Goal: Information Seeking & Learning: Check status

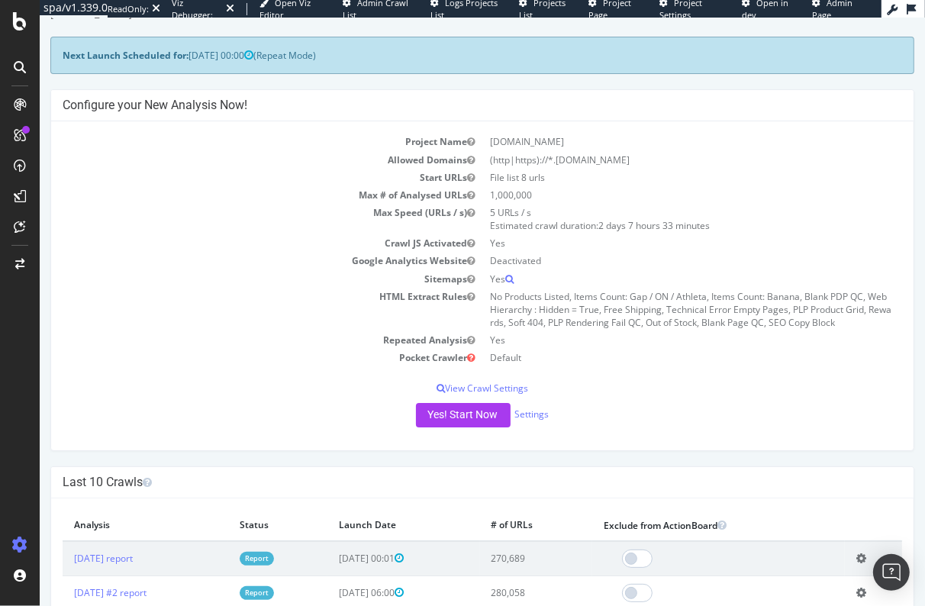
scroll to position [79, 0]
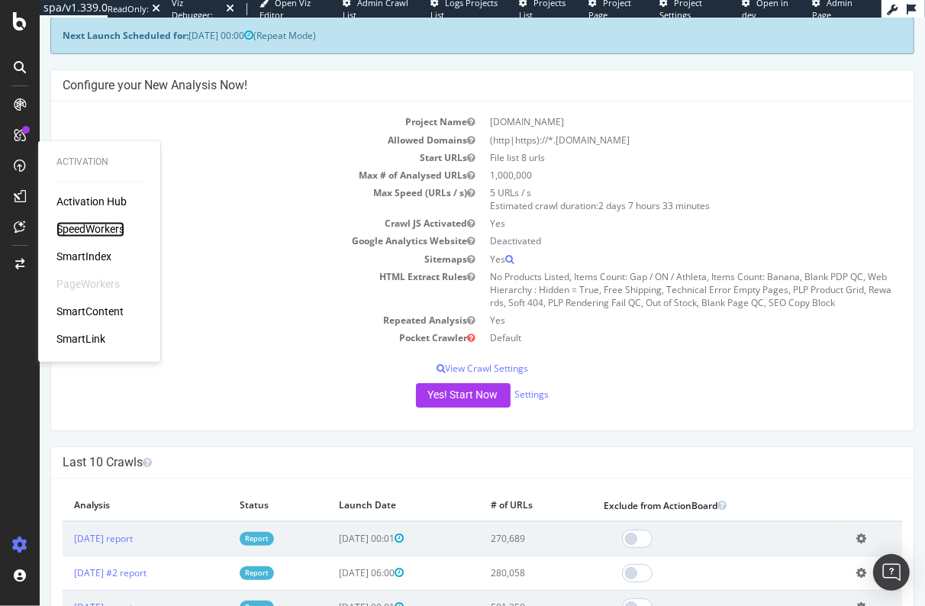
click at [89, 228] on div "SpeedWorkers" at bounding box center [91, 229] width 68 height 15
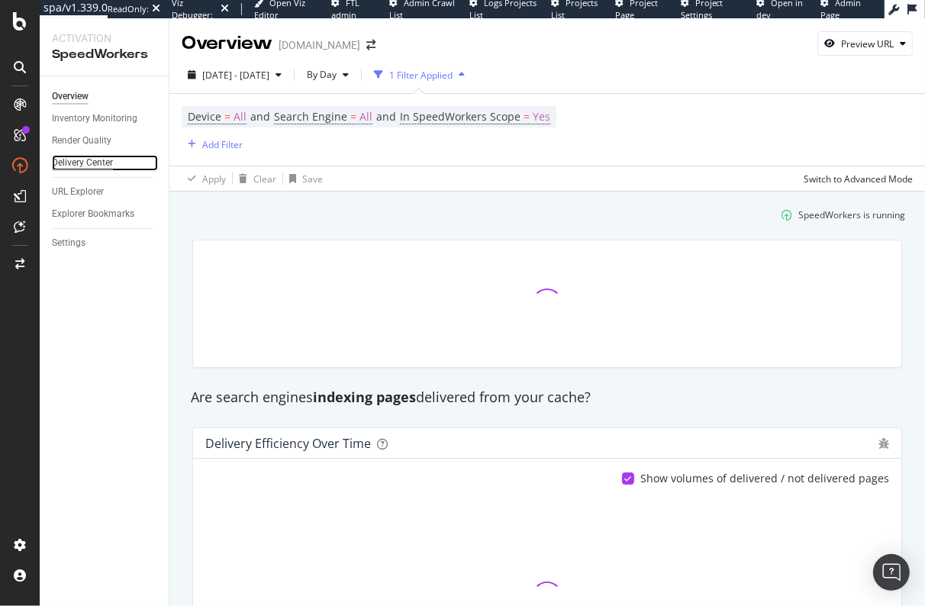
click at [101, 163] on div "Delivery Center" at bounding box center [82, 163] width 61 height 16
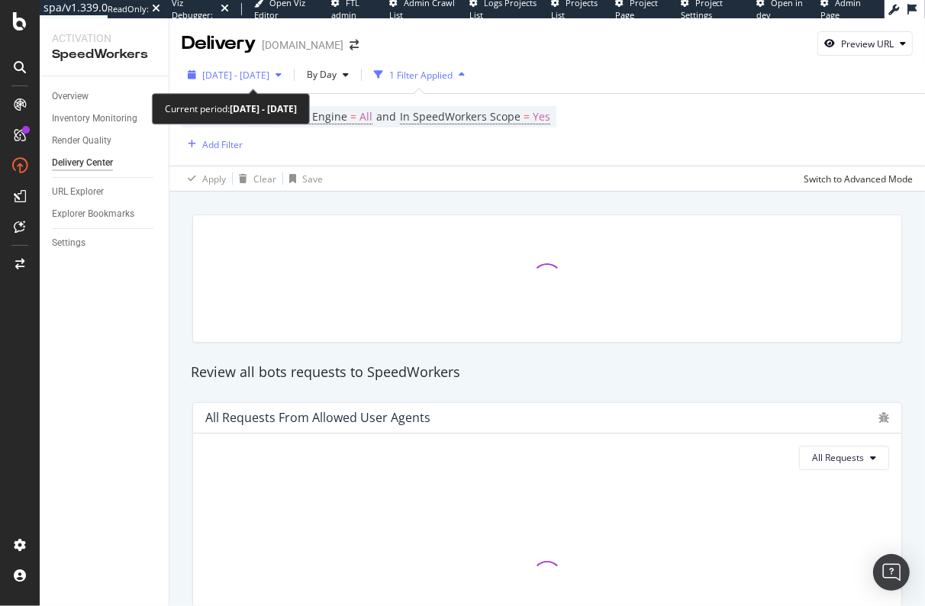
click at [260, 72] on span "[DATE] - [DATE]" at bounding box center [235, 75] width 67 height 13
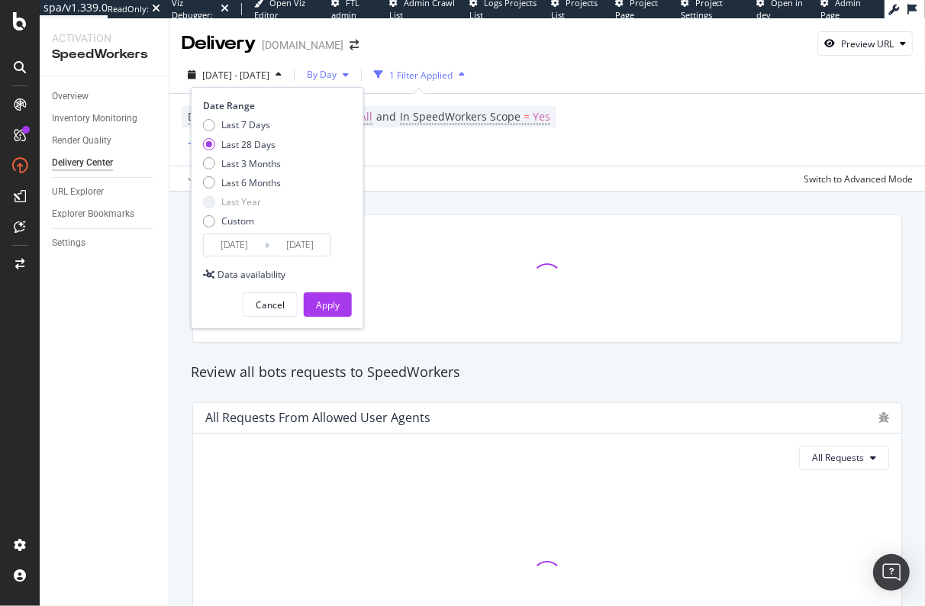
click at [345, 64] on div "By Day" at bounding box center [328, 74] width 54 height 23
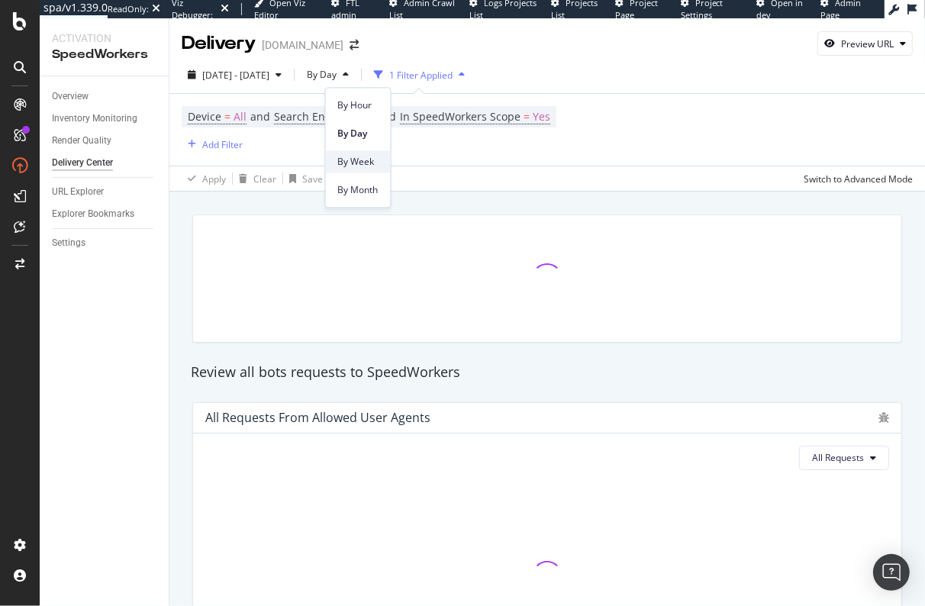
click at [373, 166] on span "By Week" at bounding box center [358, 162] width 40 height 14
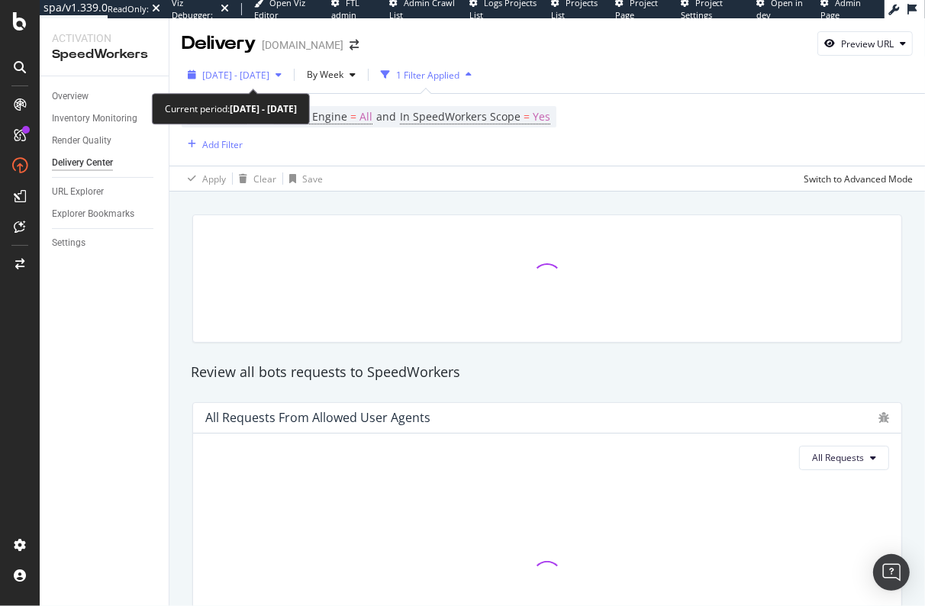
click at [268, 74] on span "2025 Sep. 12th - Oct. 9th" at bounding box center [235, 75] width 67 height 13
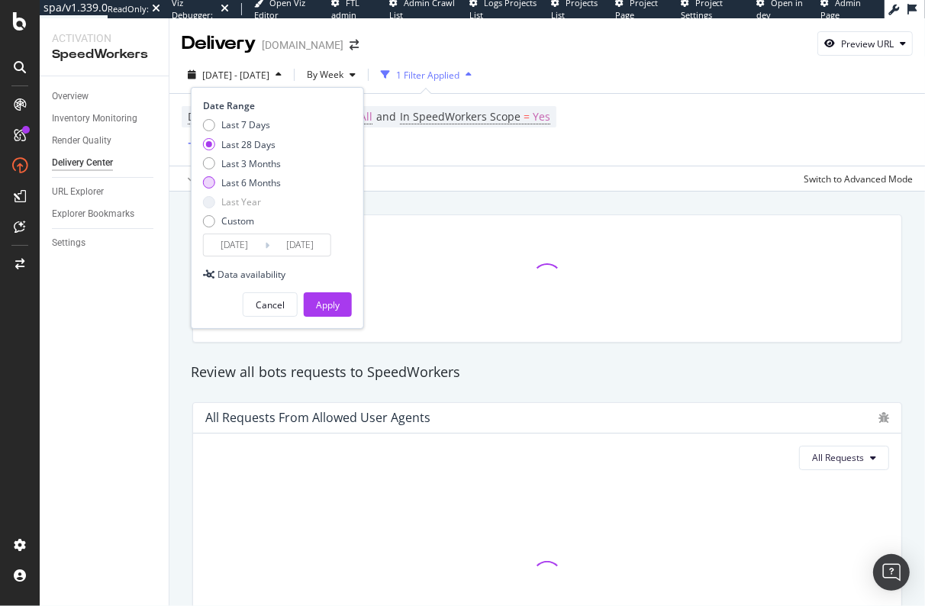
click at [260, 188] on div "Last 6 Months" at bounding box center [251, 182] width 60 height 13
type input "2025/04/10"
click at [328, 307] on div "Apply" at bounding box center [328, 305] width 24 height 13
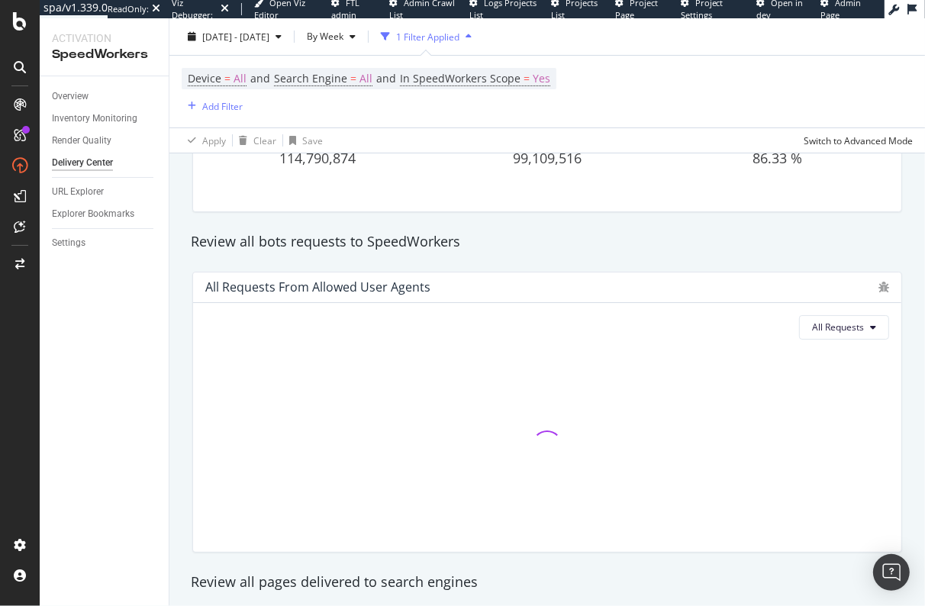
scroll to position [135, 0]
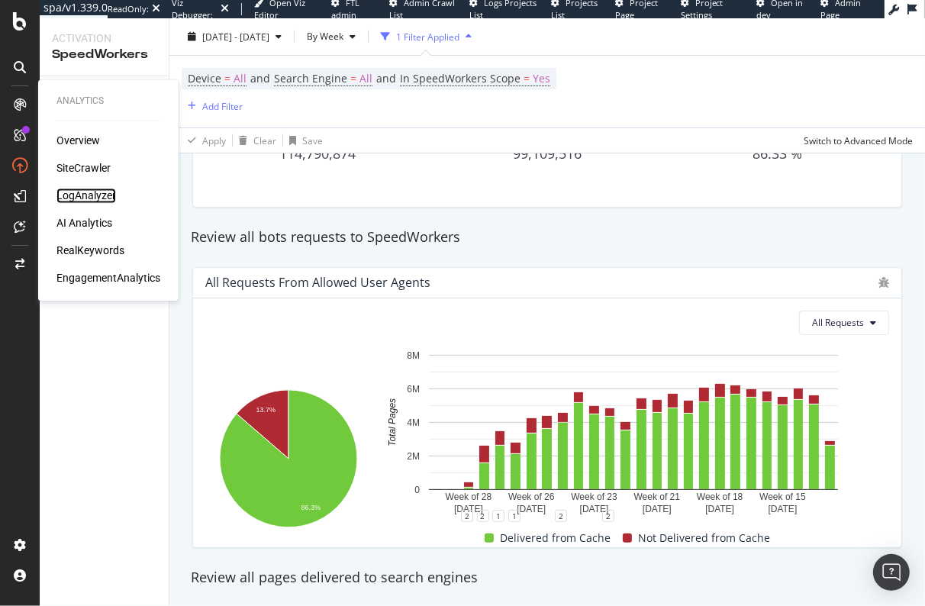
click at [100, 193] on div "LogAnalyzer" at bounding box center [87, 196] width 60 height 15
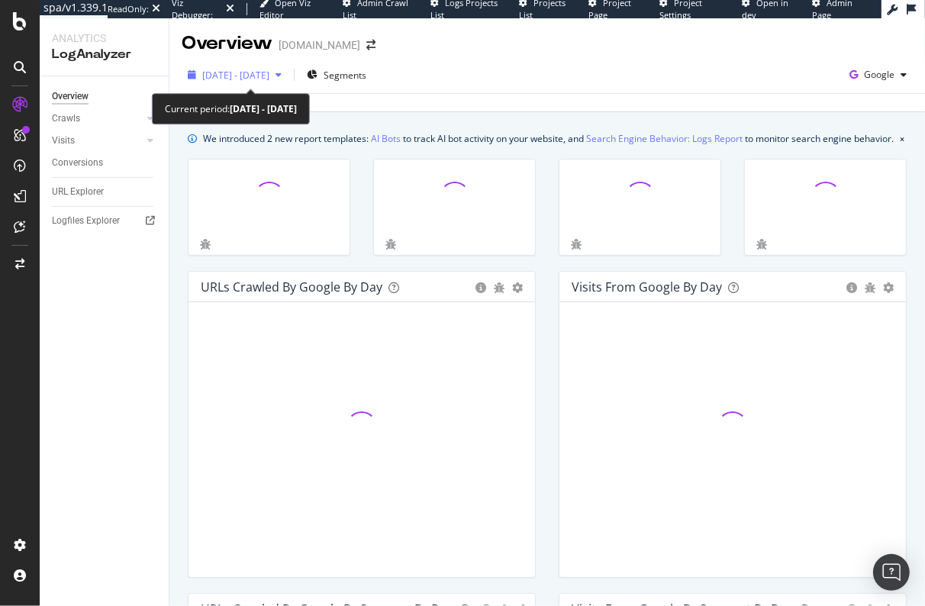
click at [238, 69] on span "[DATE] - [DATE]" at bounding box center [235, 75] width 67 height 13
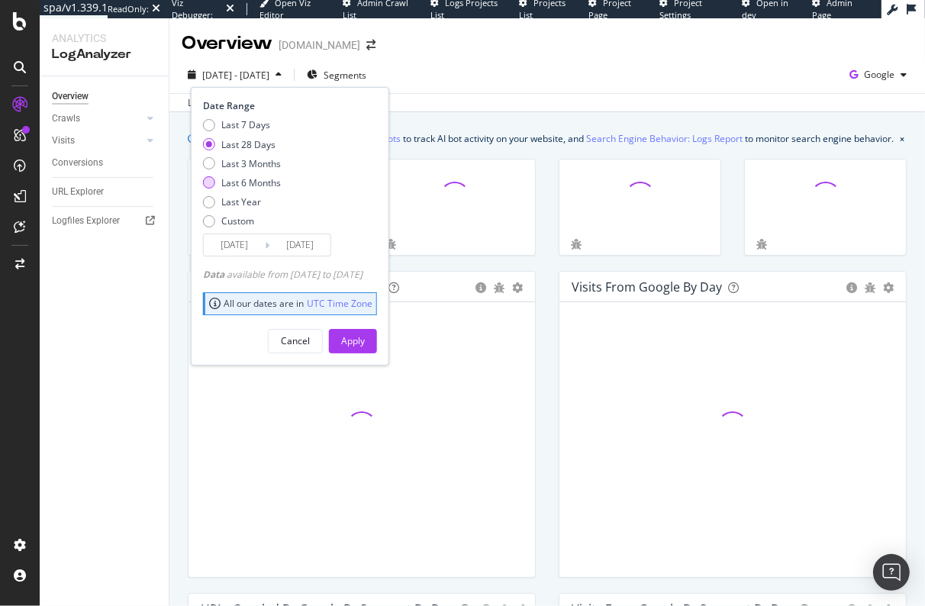
click at [260, 185] on div "Last 6 Months" at bounding box center [251, 182] width 60 height 13
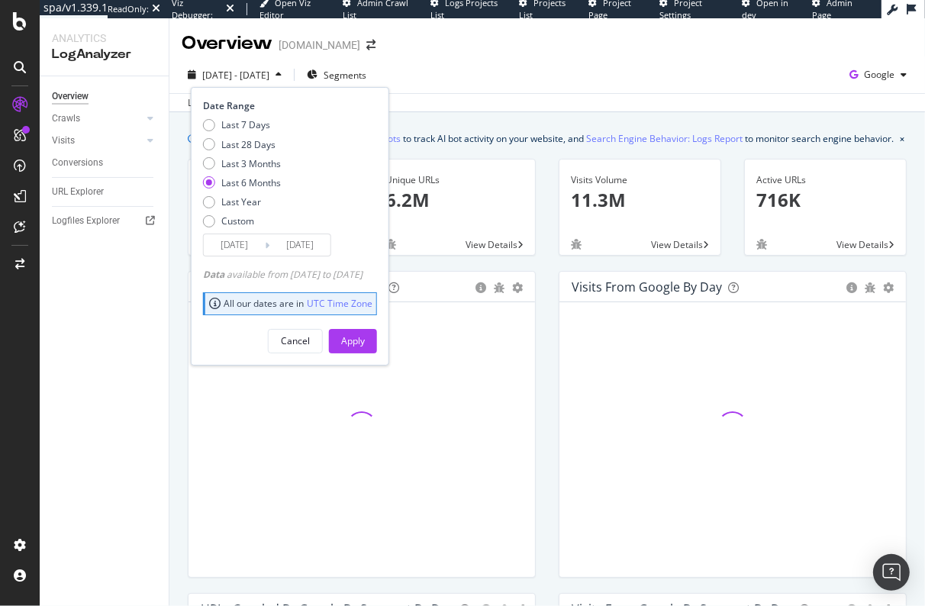
drag, startPoint x: 250, startPoint y: 197, endPoint x: 283, endPoint y: 231, distance: 47.5
click at [250, 197] on div "Last Year" at bounding box center [241, 201] width 40 height 13
type input "[DATE]"
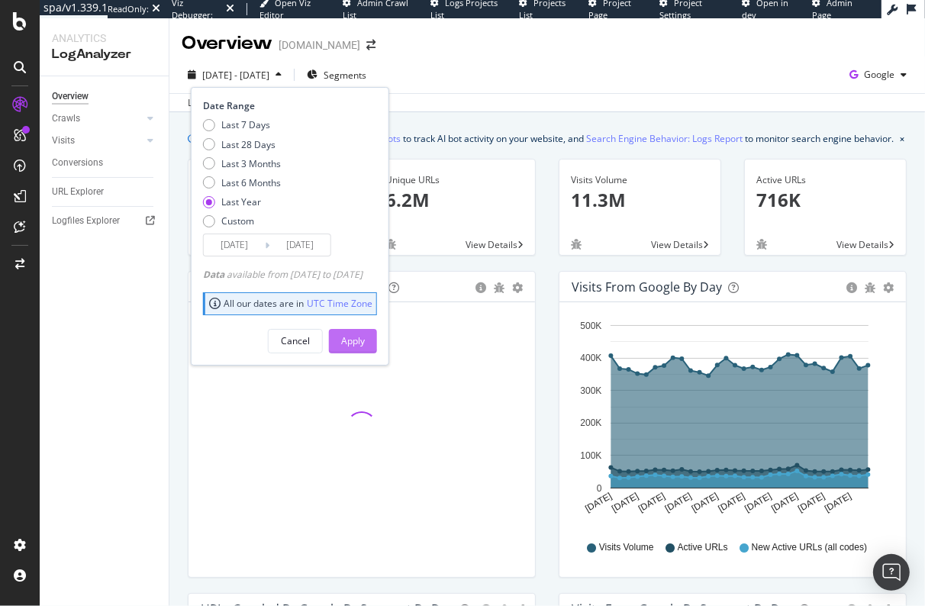
click at [365, 334] on div "Apply" at bounding box center [353, 340] width 24 height 13
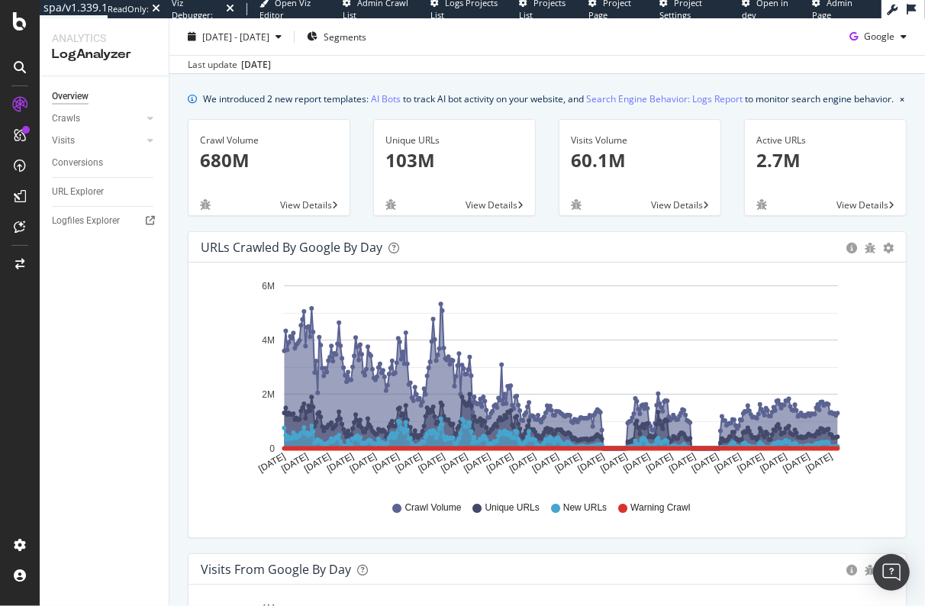
scroll to position [27, 0]
